Goal: Complete application form

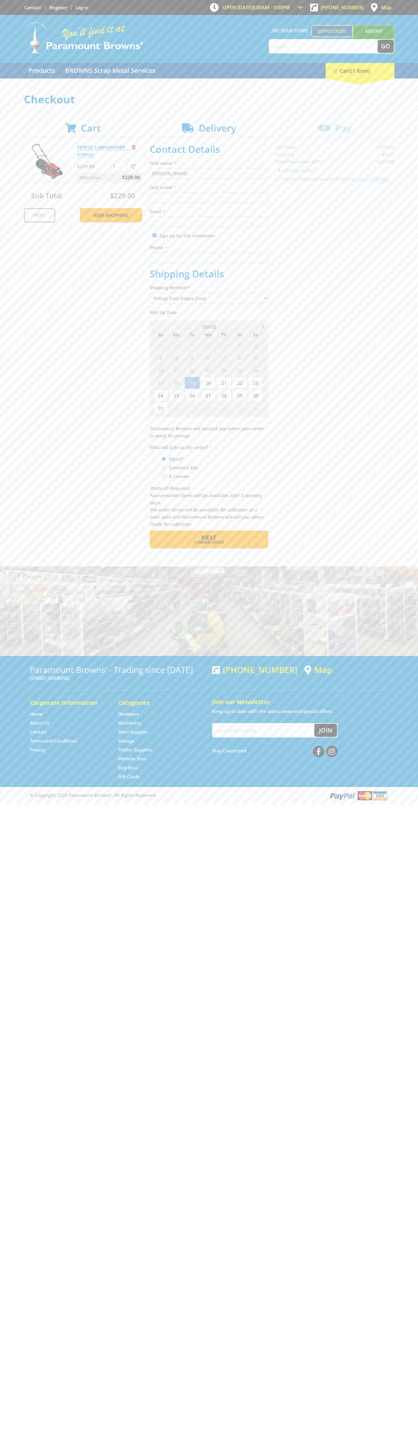
type input "[PERSON_NAME]"
type input "[EMAIL_ADDRESS][DOMAIN_NAME]"
type input "0293744000"
click at [209, 538] on span "Next" at bounding box center [208, 537] width 15 height 8
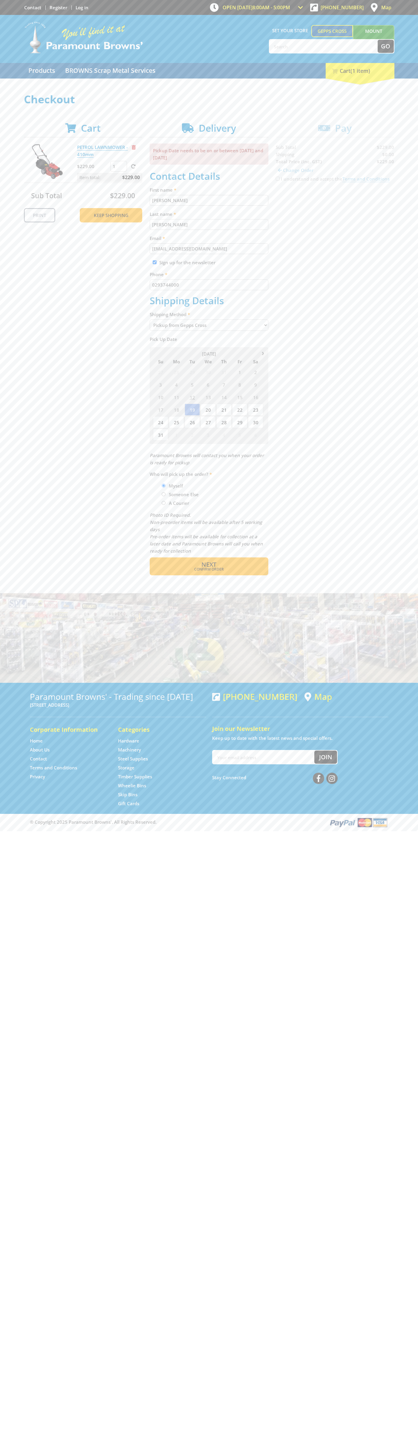
type input "[PERSON_NAME]"
click at [209, 569] on span "Confirm order" at bounding box center [208, 569] width 93 height 4
click at [209, 565] on span "Next" at bounding box center [208, 564] width 15 height 8
